Goal: Task Accomplishment & Management: Use online tool/utility

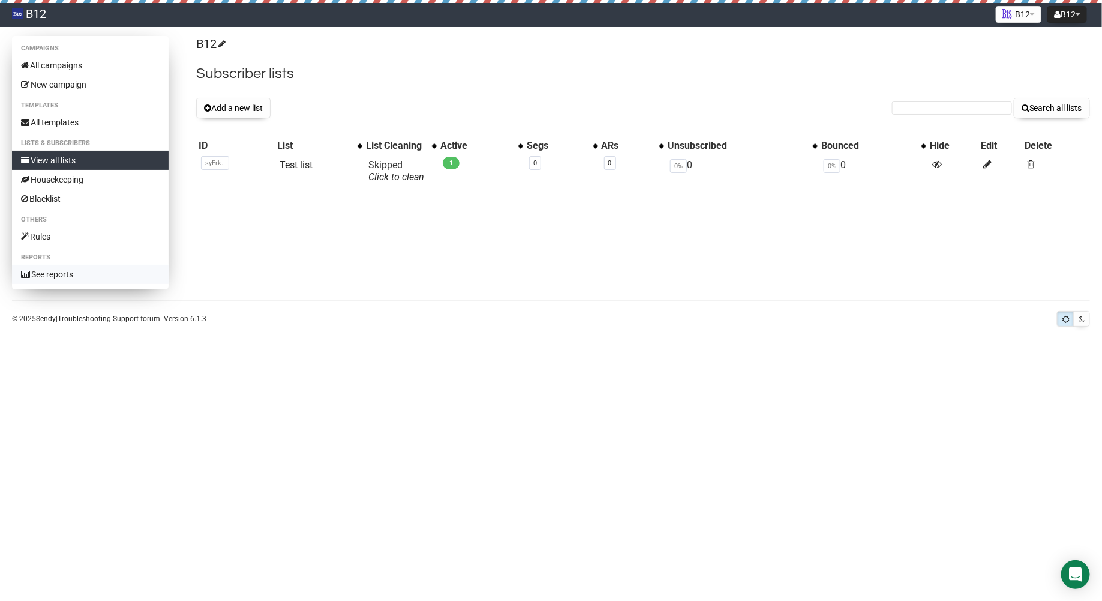
click at [65, 277] on link "See reports" at bounding box center [90, 274] width 157 height 19
click at [40, 176] on link "Housekeeping" at bounding box center [90, 179] width 157 height 19
click at [213, 108] on button "Add a new list" at bounding box center [233, 108] width 74 height 20
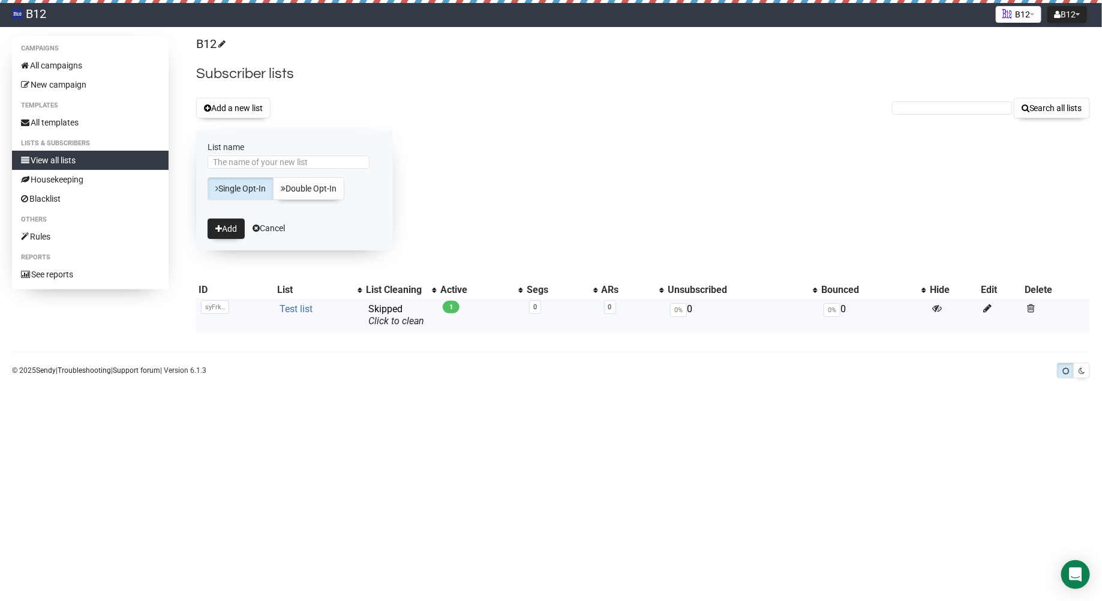
click at [286, 312] on link "Test list" at bounding box center [296, 308] width 33 height 11
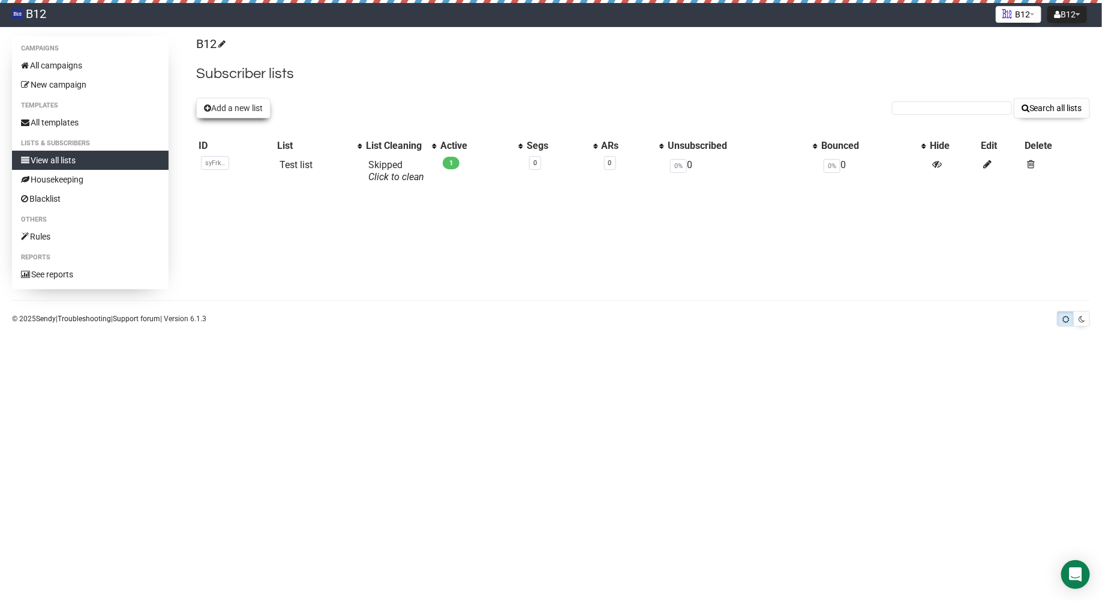
click at [239, 109] on button "Add a new list" at bounding box center [233, 108] width 74 height 20
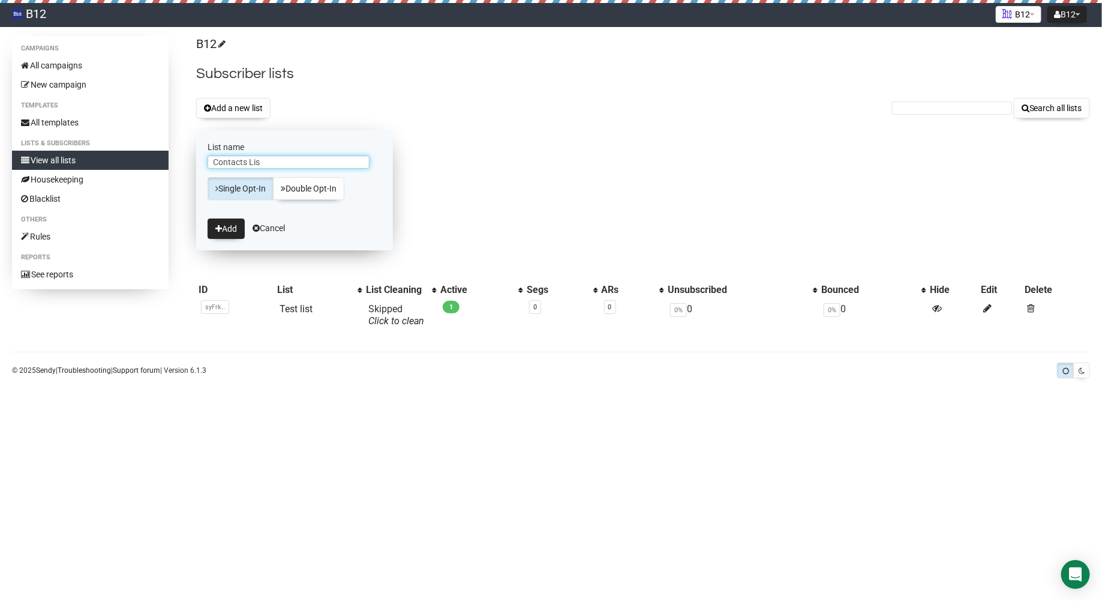
type input "Contacts List"
type input "Customers List"
click at [221, 232] on button "Add" at bounding box center [226, 228] width 37 height 20
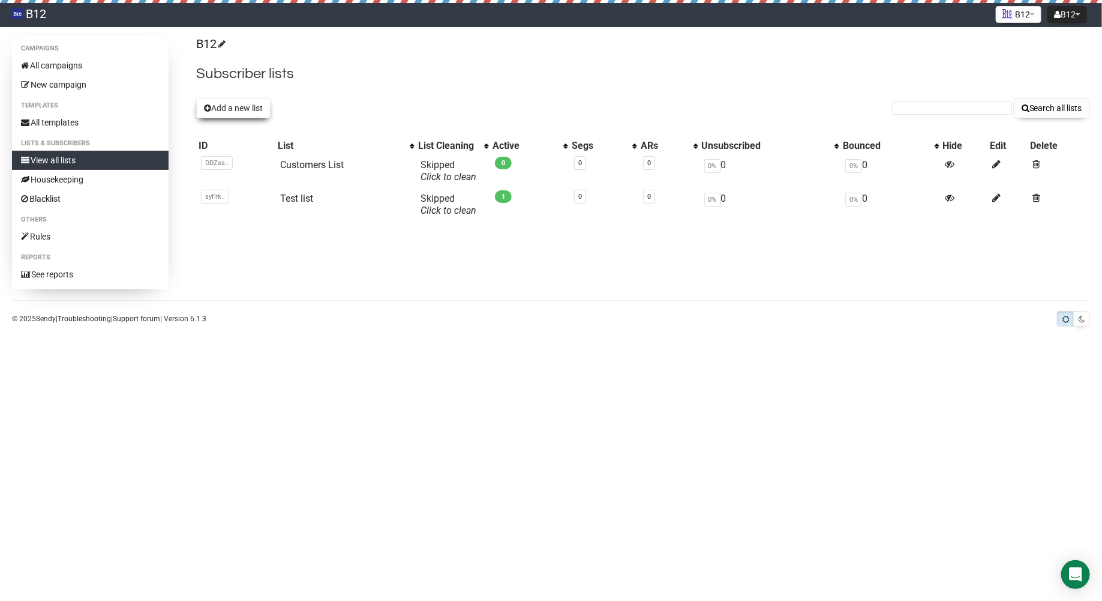
click at [252, 110] on button "Add a new list" at bounding box center [233, 108] width 74 height 20
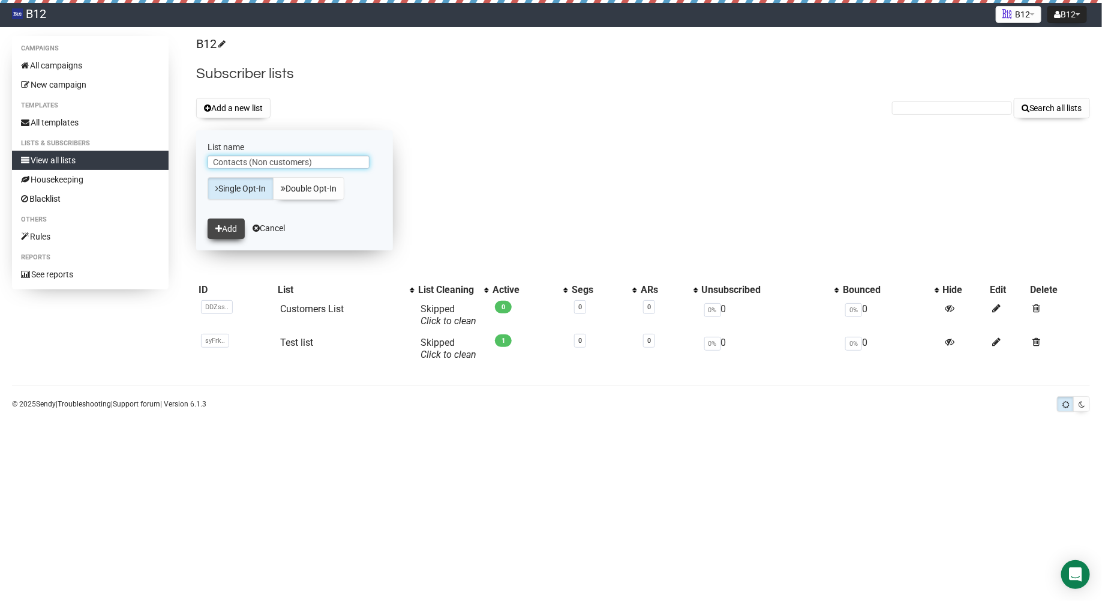
type input "Contacts (Non customers)"
click at [242, 224] on button "Add" at bounding box center [226, 228] width 37 height 20
